Goal: Information Seeking & Learning: Learn about a topic

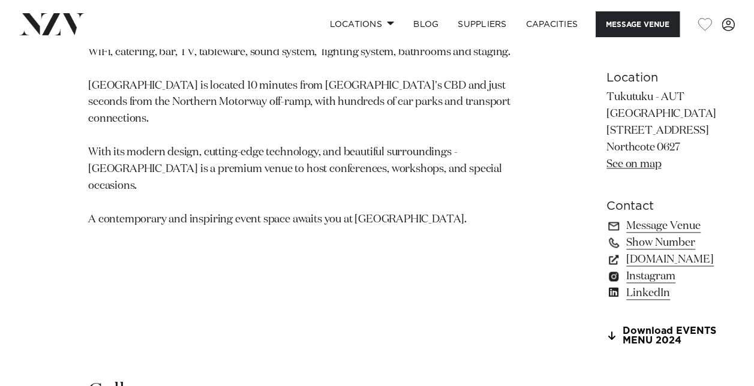
scroll to position [803, 0]
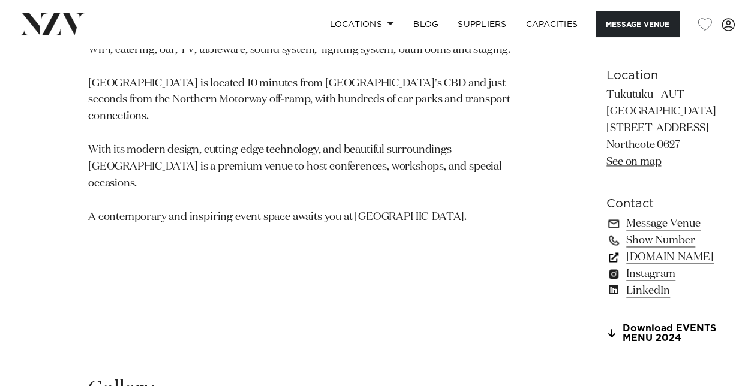
click at [606, 266] on link "www.autevents.co.nz" at bounding box center [671, 257] width 130 height 17
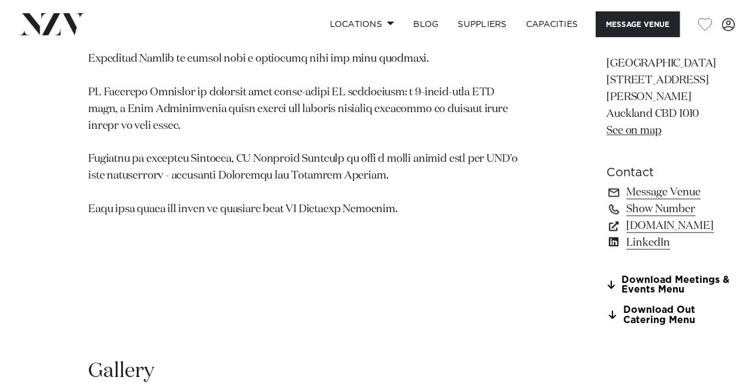
scroll to position [838, 0]
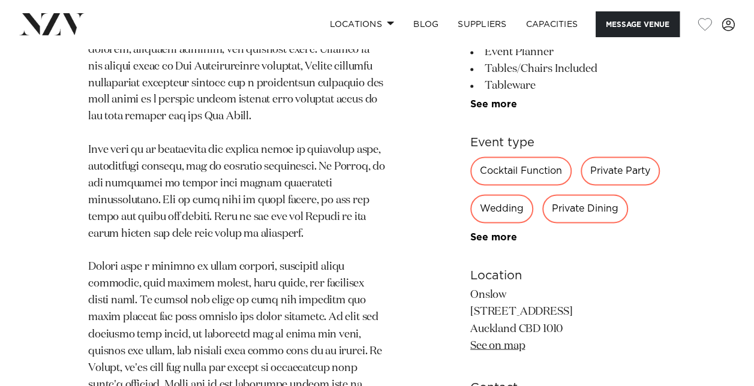
scroll to position [808, 0]
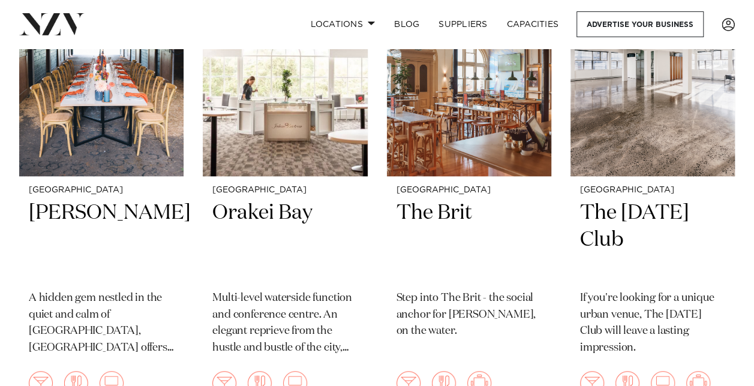
scroll to position [11684, 0]
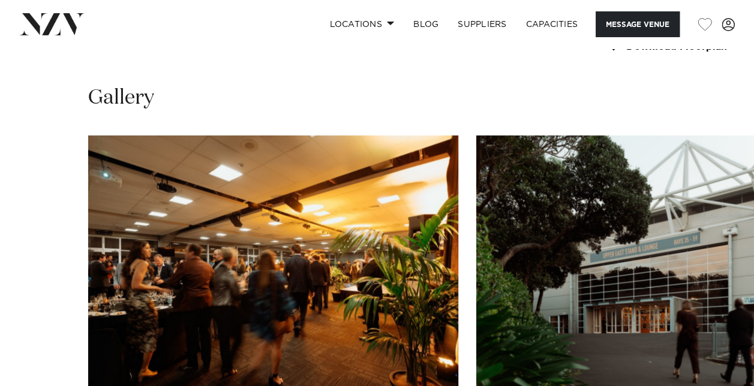
scroll to position [1155, 0]
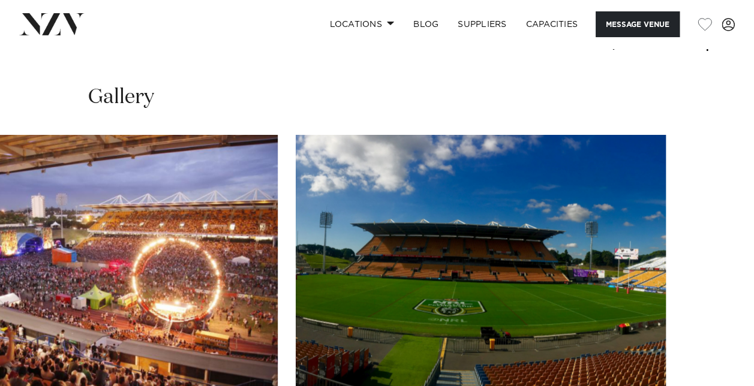
click at [718, 359] on swiper-container at bounding box center [377, 299] width 754 height 329
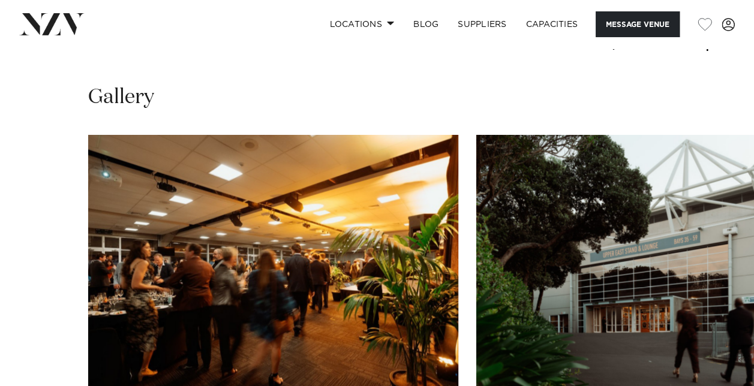
click at [40, 353] on swiper-container at bounding box center [377, 299] width 754 height 329
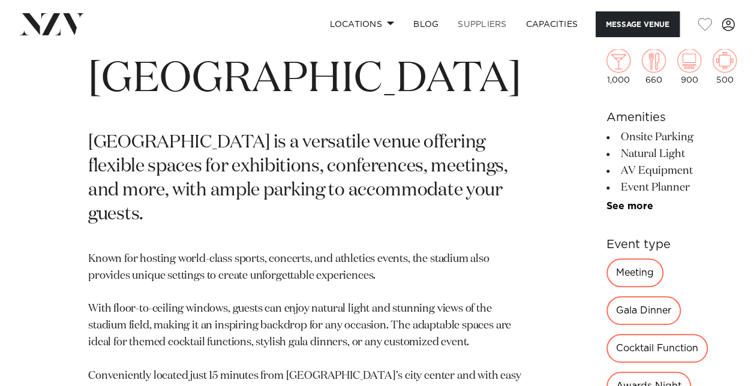
scroll to position [335, 0]
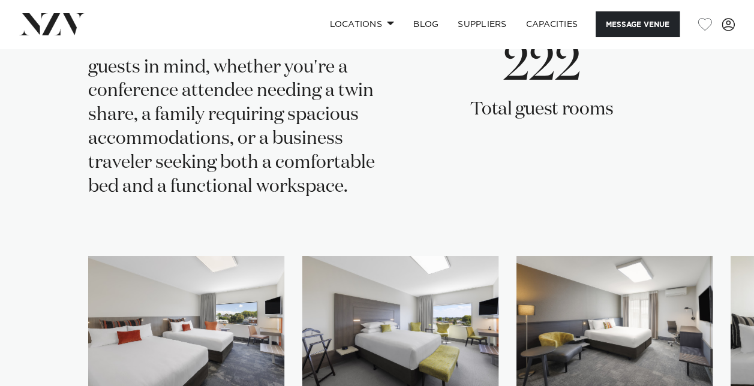
scroll to position [2146, 0]
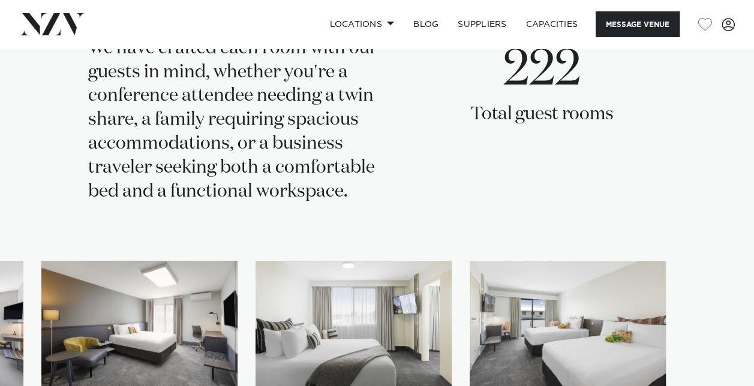
click at [721, 303] on swiper-container at bounding box center [377, 356] width 754 height 190
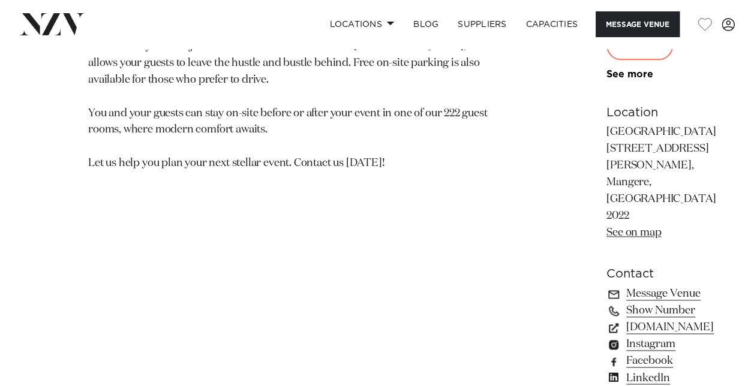
scroll to position [766, 0]
click at [610, 318] on link "www.jetparkauckland.co.nz" at bounding box center [671, 326] width 130 height 17
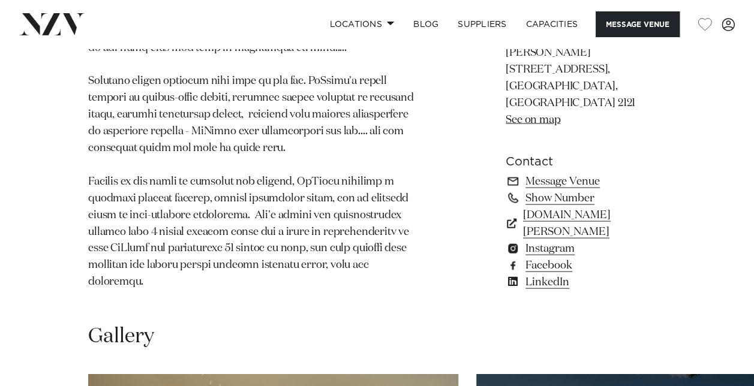
scroll to position [1093, 0]
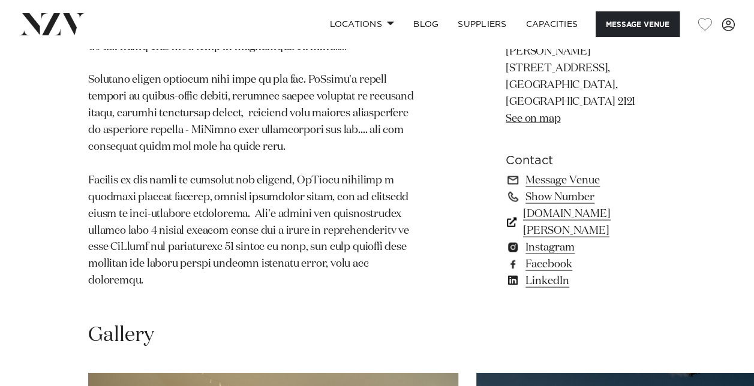
click at [538, 239] on link "[DOMAIN_NAME][PERSON_NAME]" at bounding box center [585, 222] width 160 height 34
